Goal: Task Accomplishment & Management: Use online tool/utility

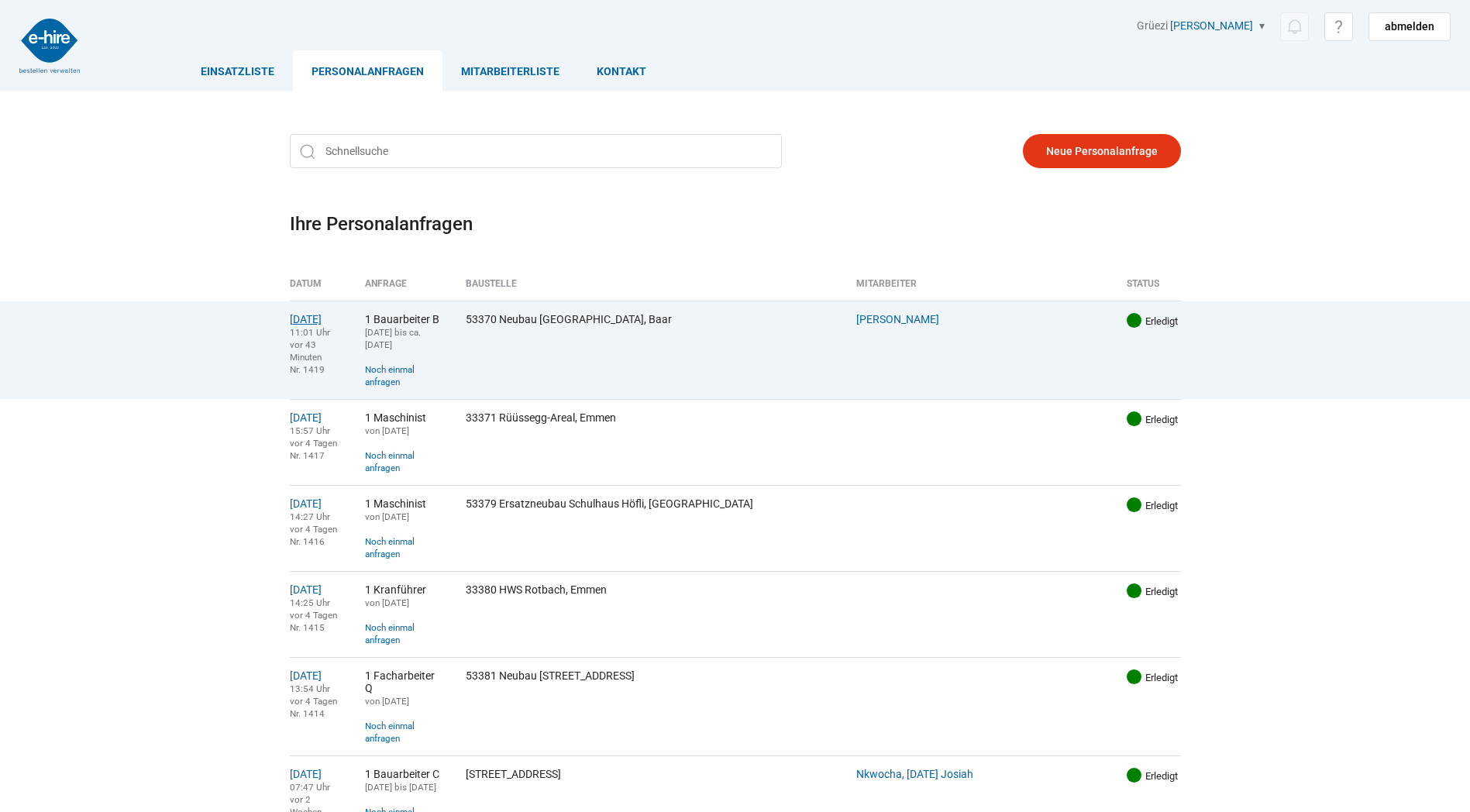
click at [304, 317] on link "[DATE]" at bounding box center [306, 319] width 32 height 12
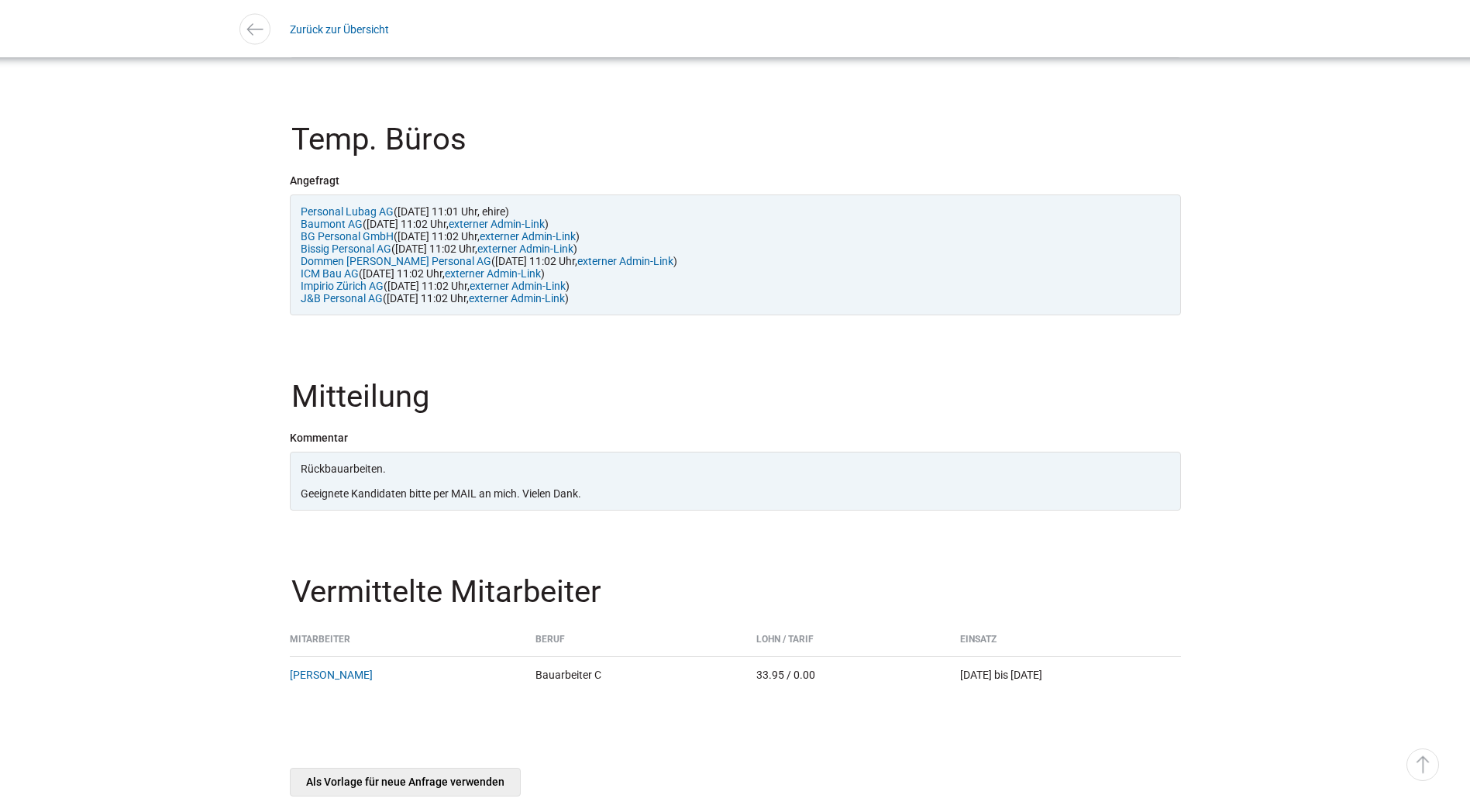
scroll to position [1687, 0]
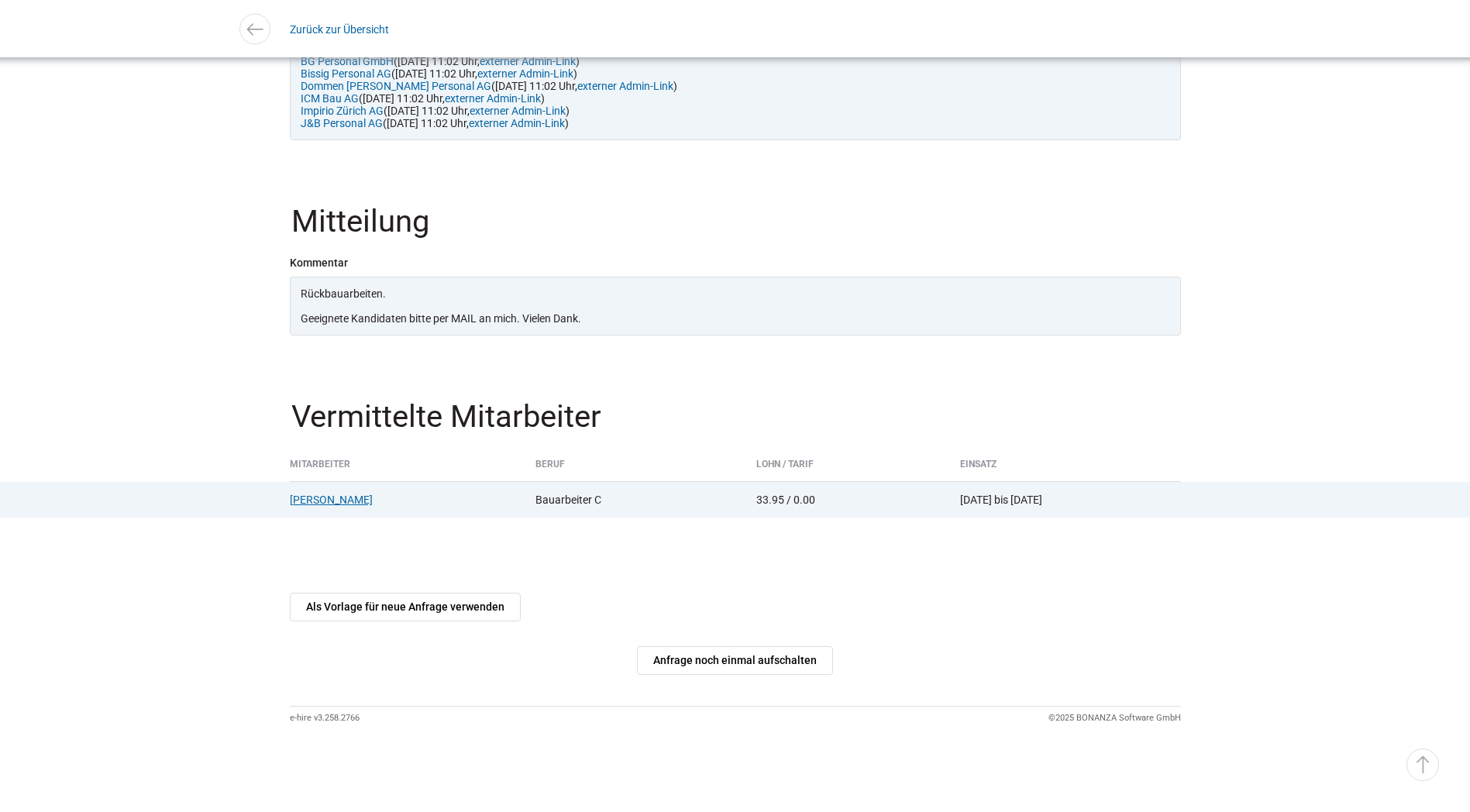
click at [320, 500] on link "Orji, Anthony" at bounding box center [331, 500] width 83 height 12
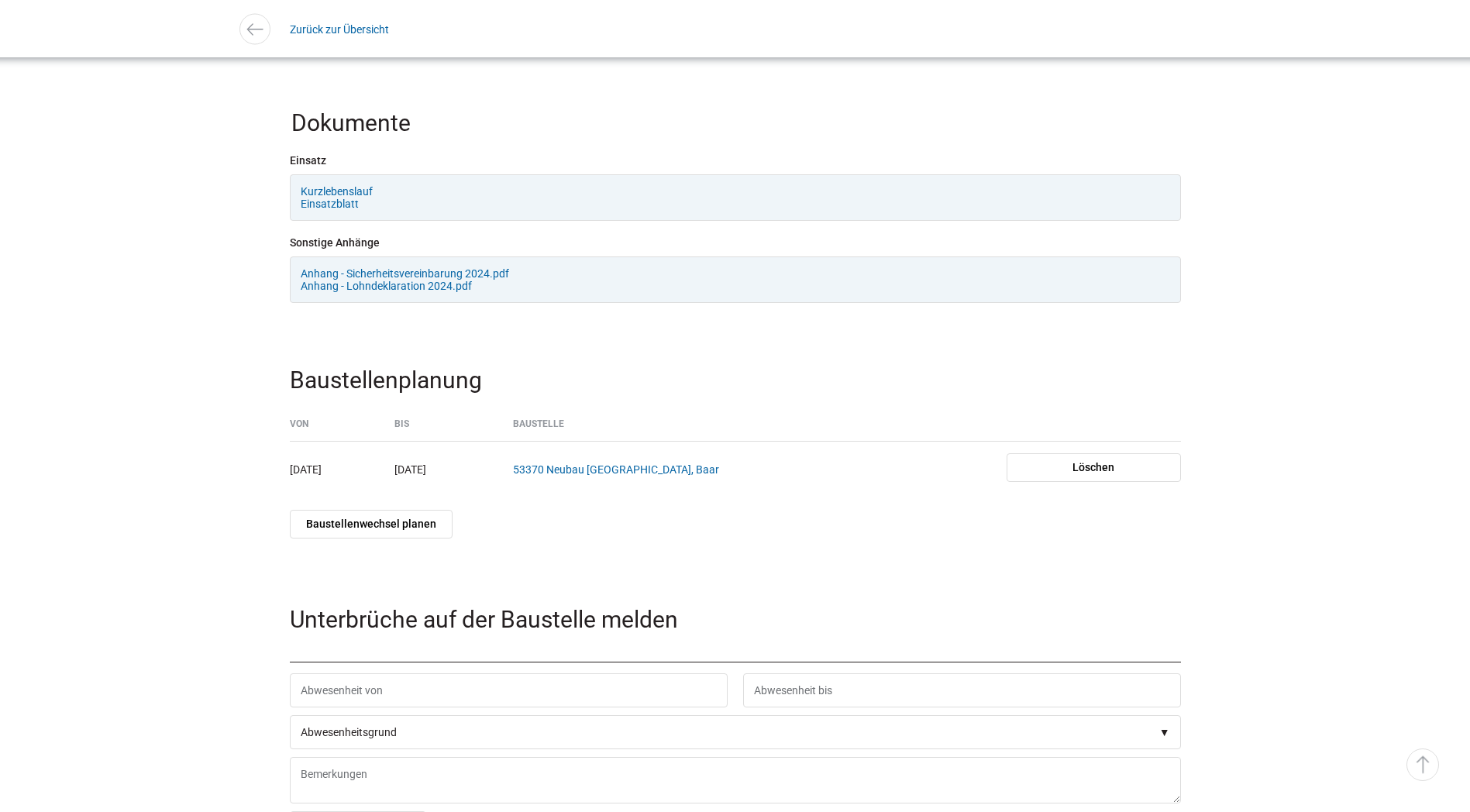
scroll to position [1846, 0]
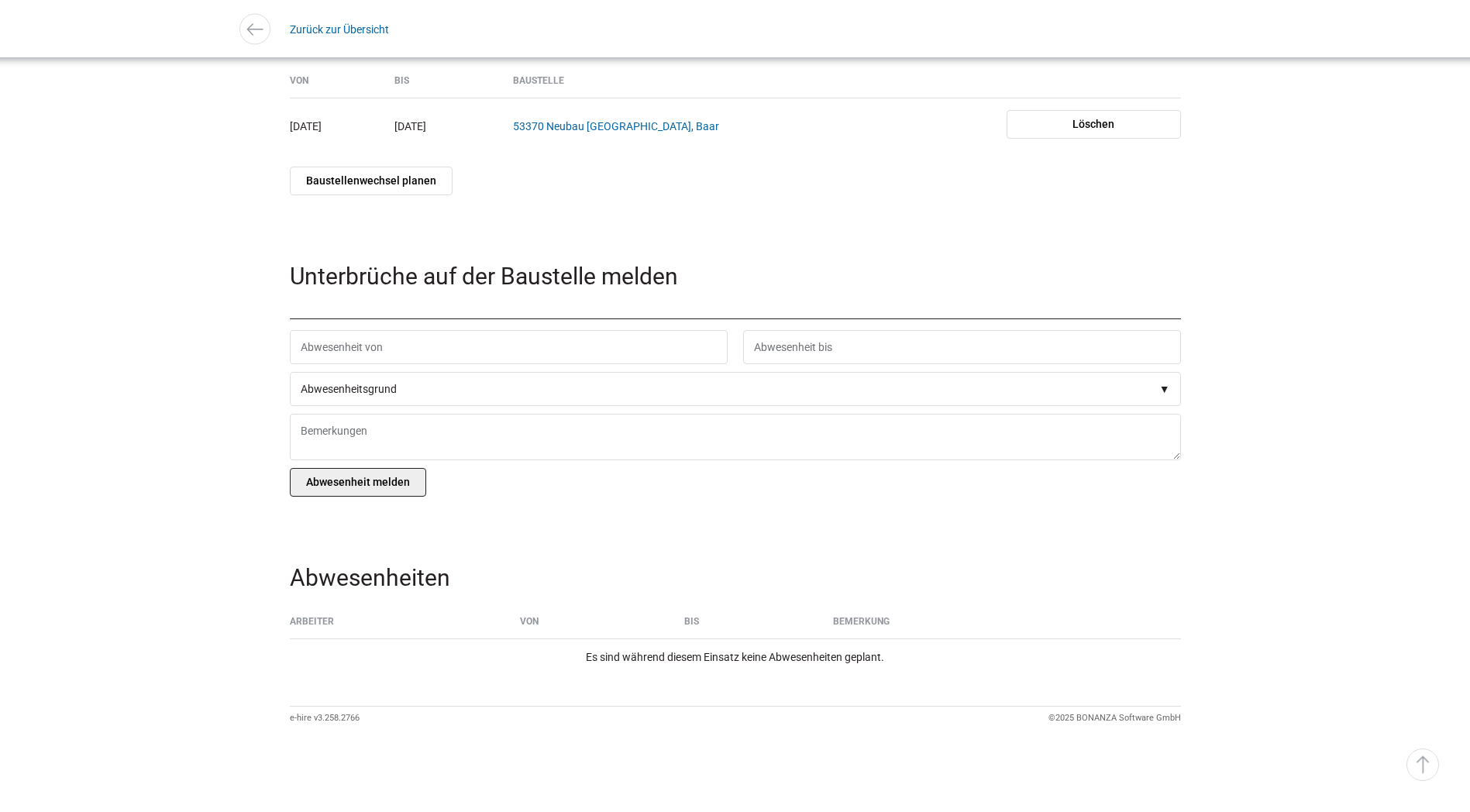
click at [339, 493] on input "Abwesenheit melden" at bounding box center [358, 482] width 137 height 28
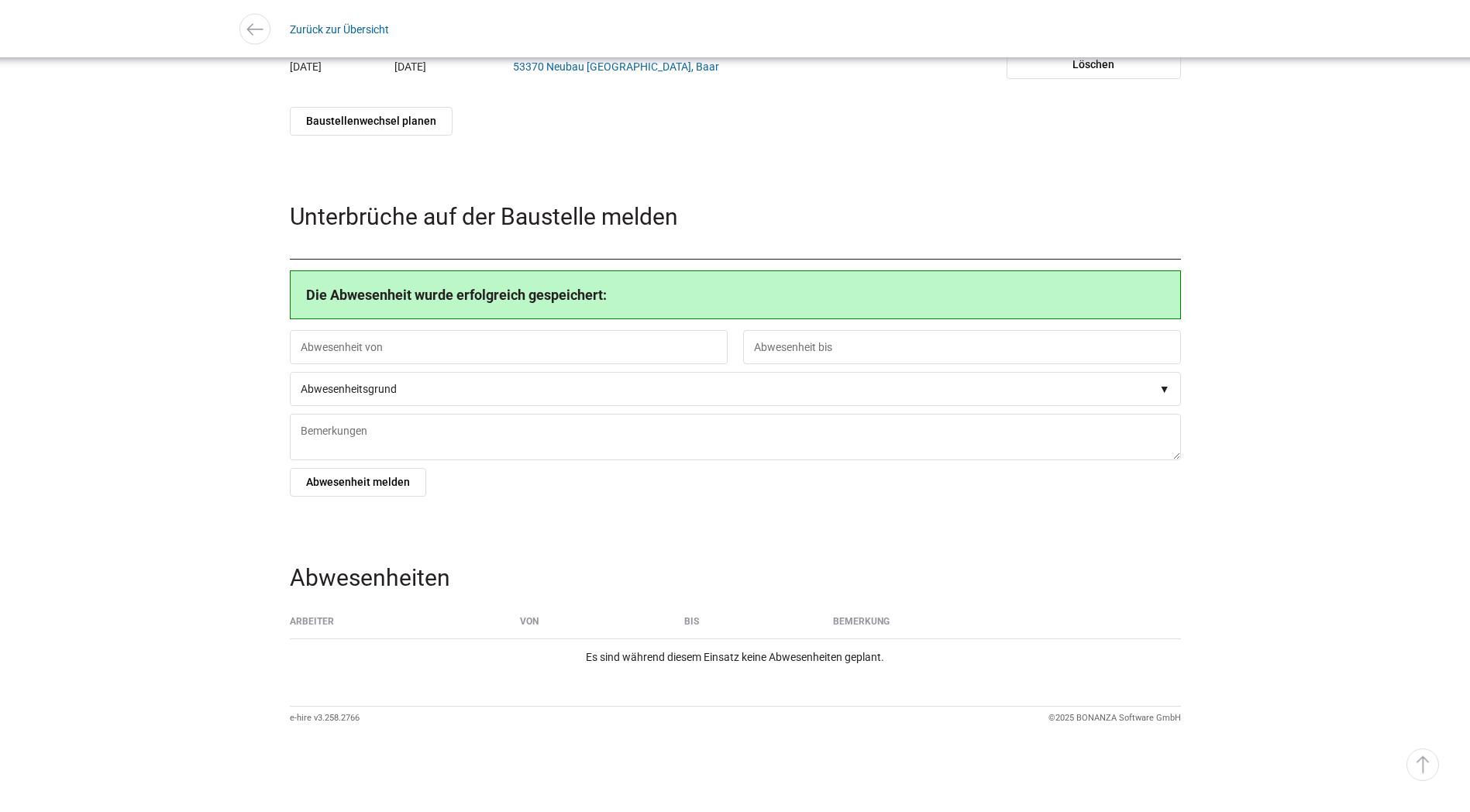
scroll to position [1596, 0]
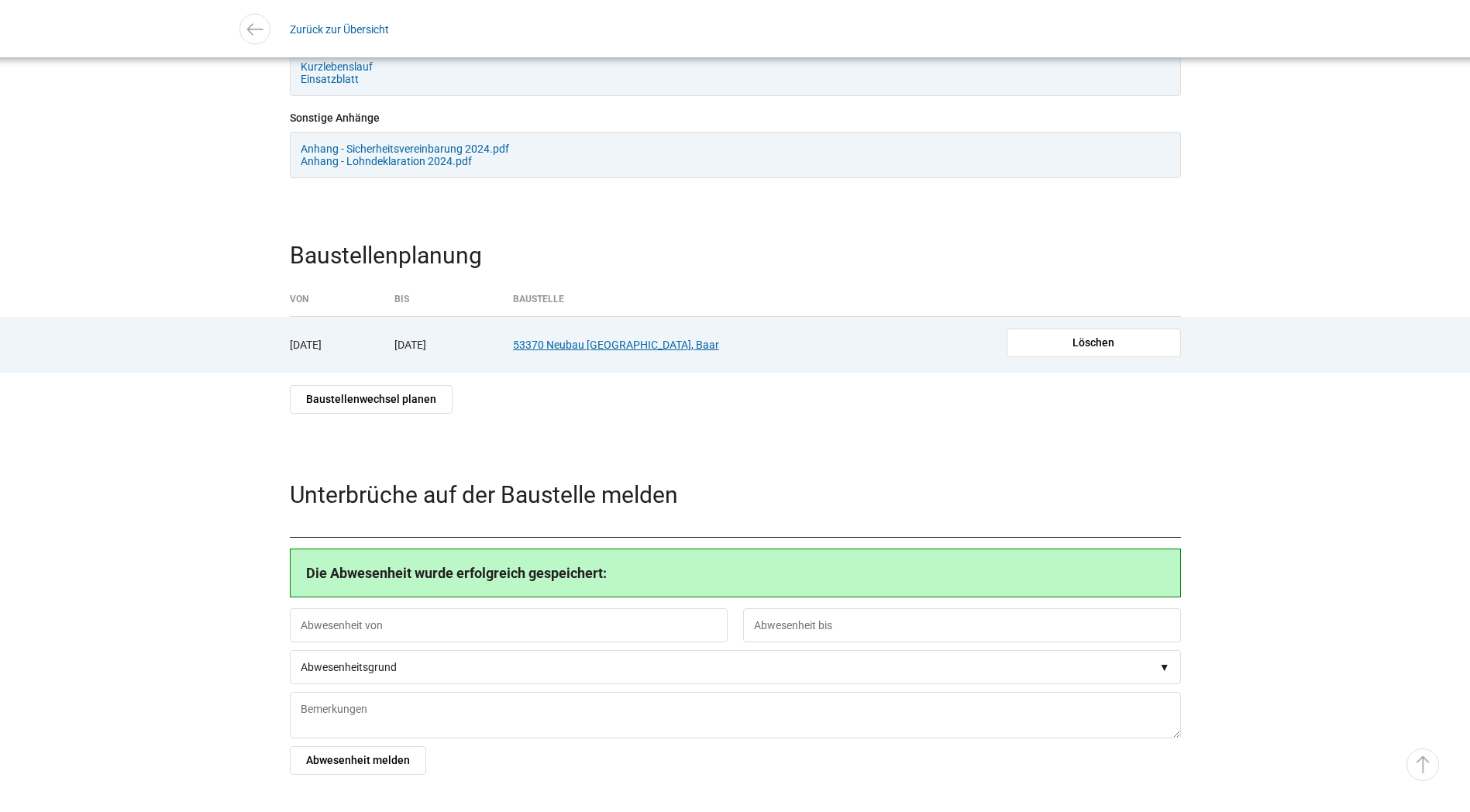
click at [690, 351] on link "53370 Neubau [GEOGRAPHIC_DATA], Baar" at bounding box center [616, 345] width 207 height 12
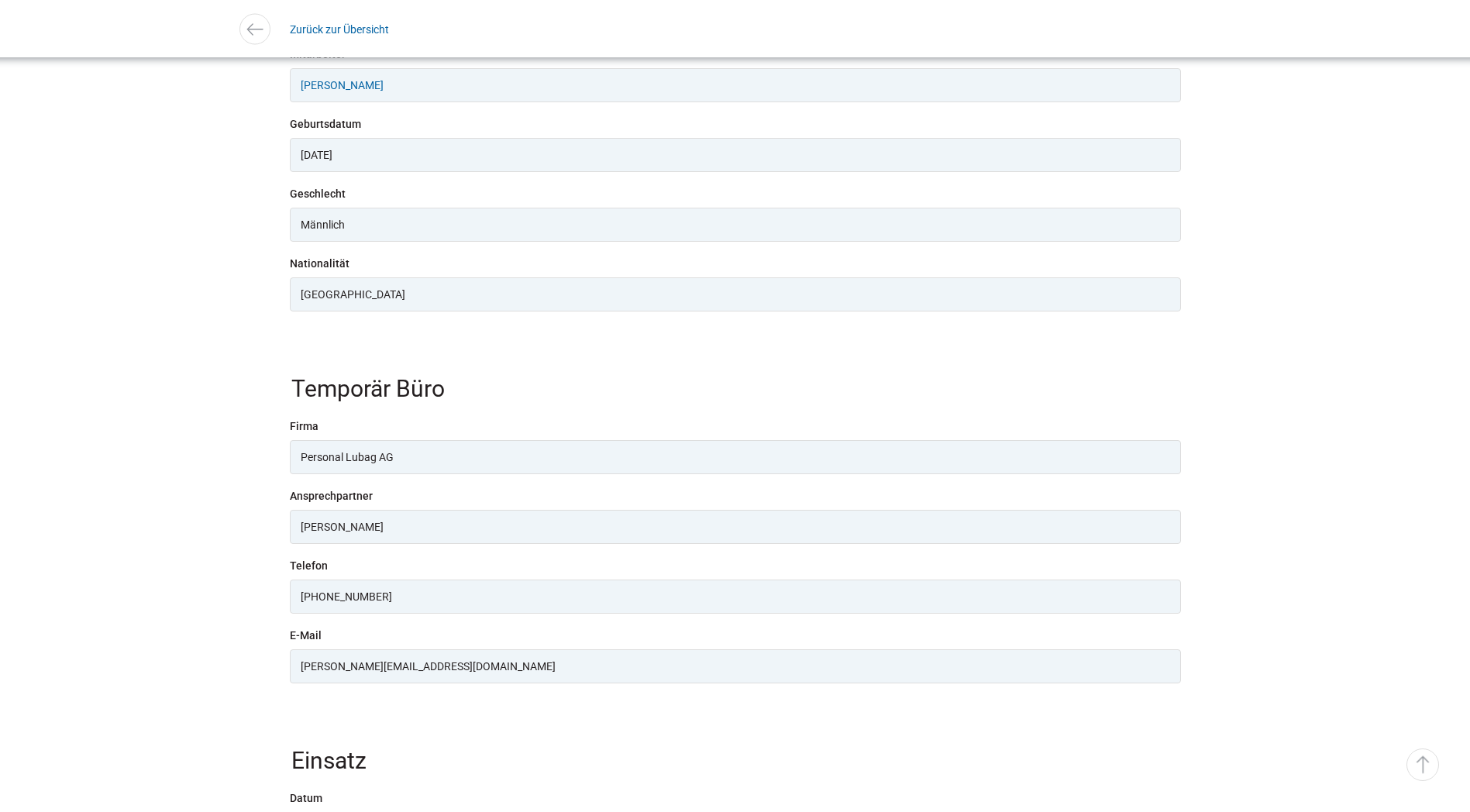
scroll to position [0, 0]
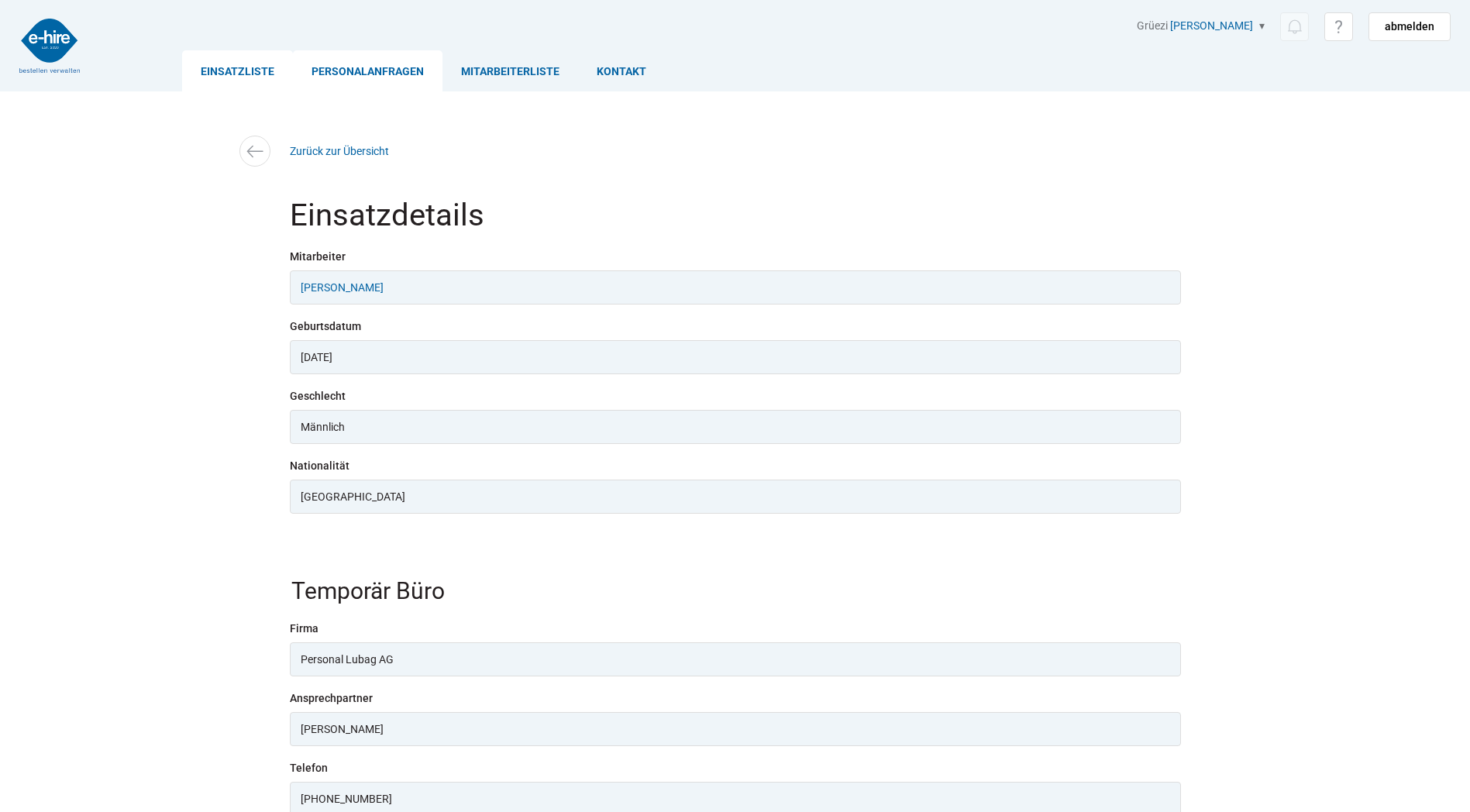
click at [423, 75] on link "Personalanfragen" at bounding box center [368, 71] width 150 height 41
